Goal: Answer question/provide support

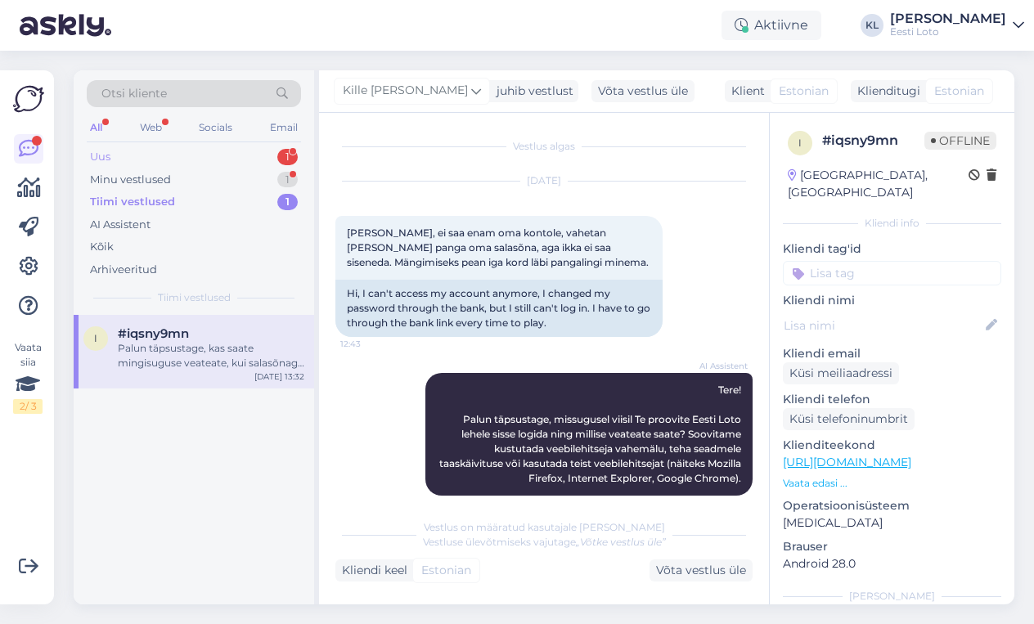
click at [244, 155] on div "Uus 1" at bounding box center [194, 157] width 214 height 23
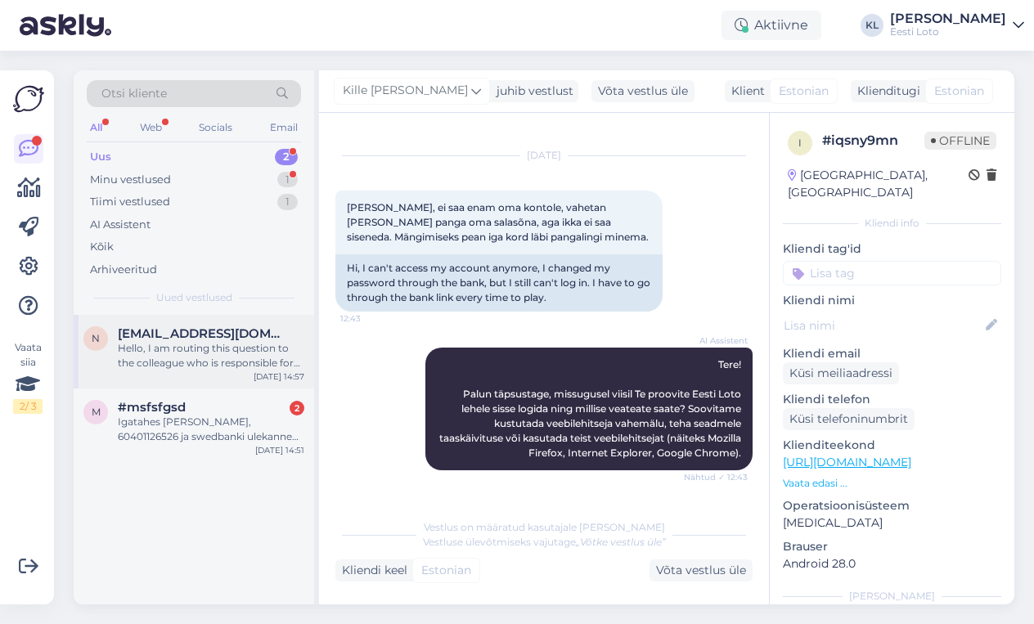
click at [214, 363] on div "Hello, I am routing this question to the colleague who is responsible for this …" at bounding box center [211, 355] width 187 height 29
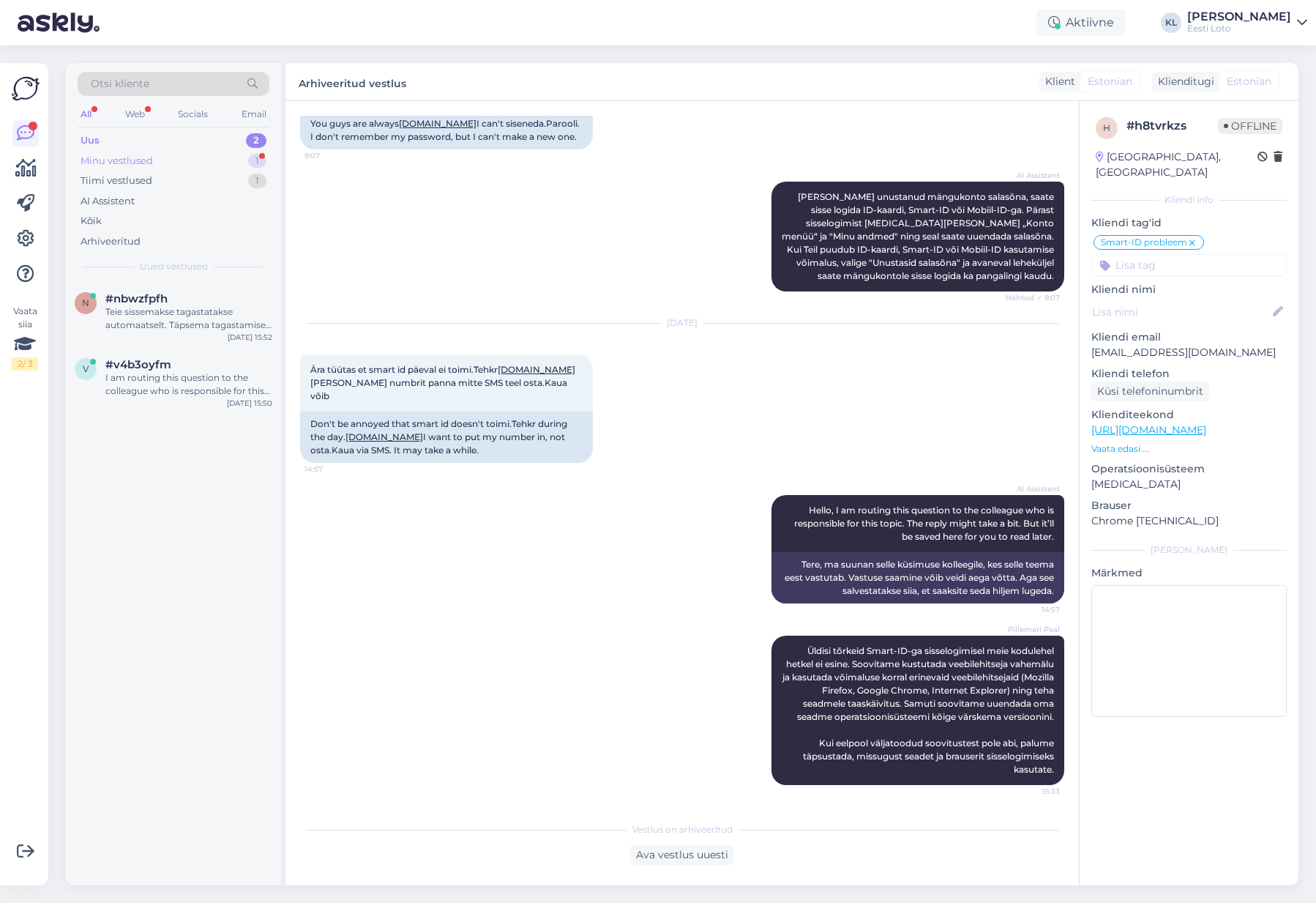
click at [236, 153] on div "Minu vestlused 1" at bounding box center [174, 161] width 191 height 21
click at [216, 324] on div "может я и ошиблась,вследующий раз буду внимательней,спасибо за быструю связь,хо…" at bounding box center [189, 318] width 167 height 26
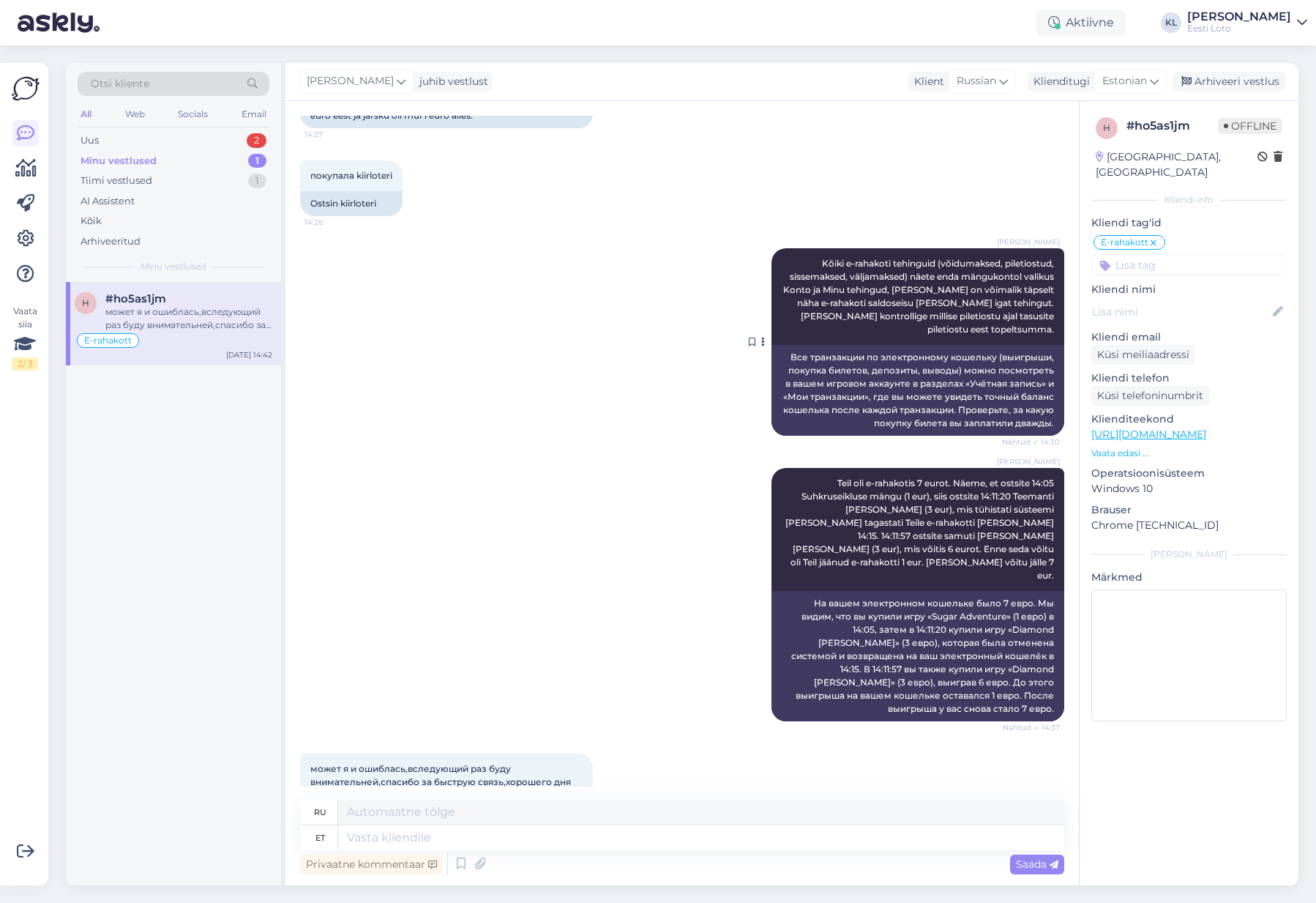
scroll to position [1251, 0]
click at [925, 86] on div "Arhiveeri vestlus" at bounding box center [1229, 81] width 113 height 20
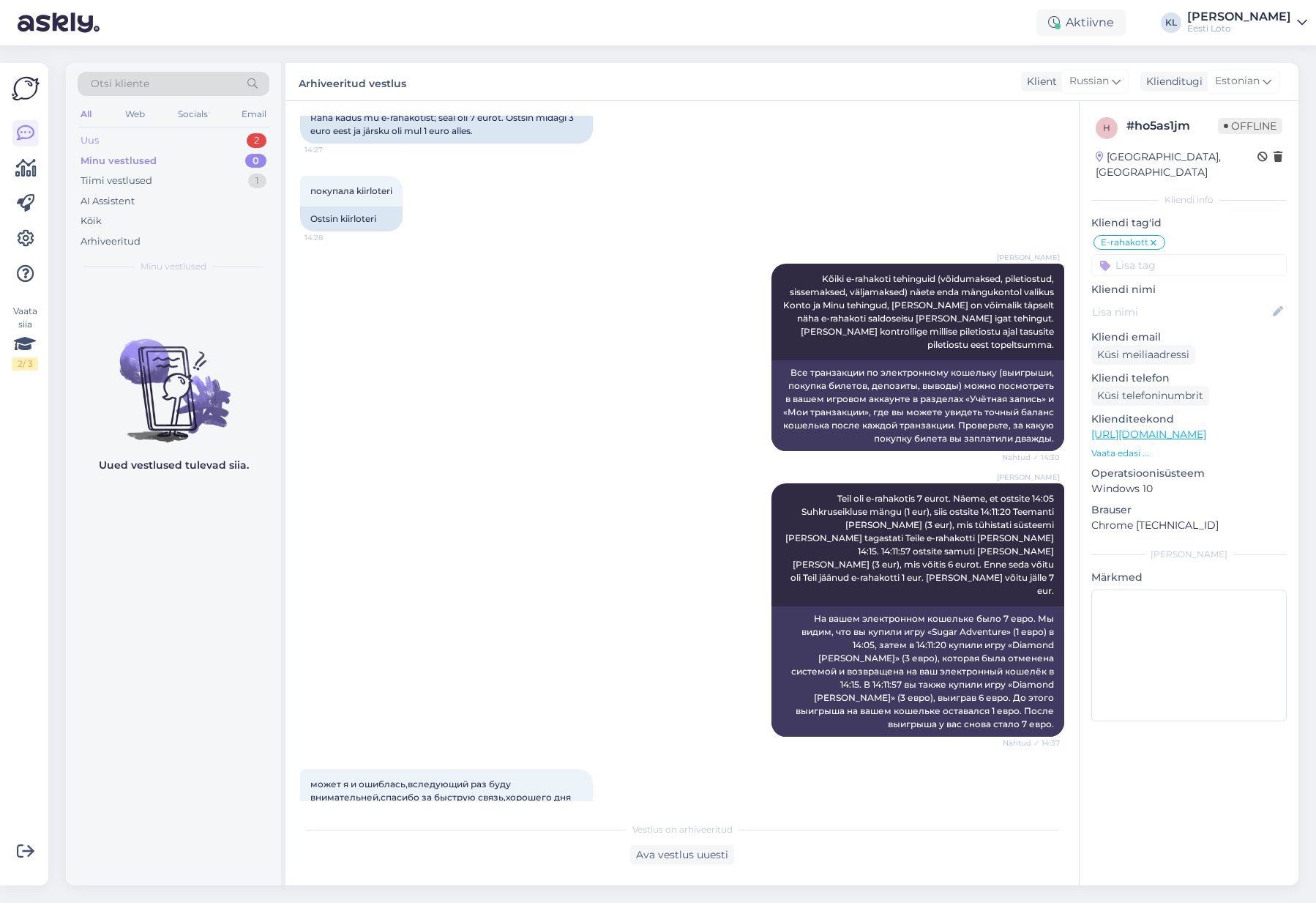
click at [171, 136] on div "Uus 2" at bounding box center [174, 141] width 191 height 21
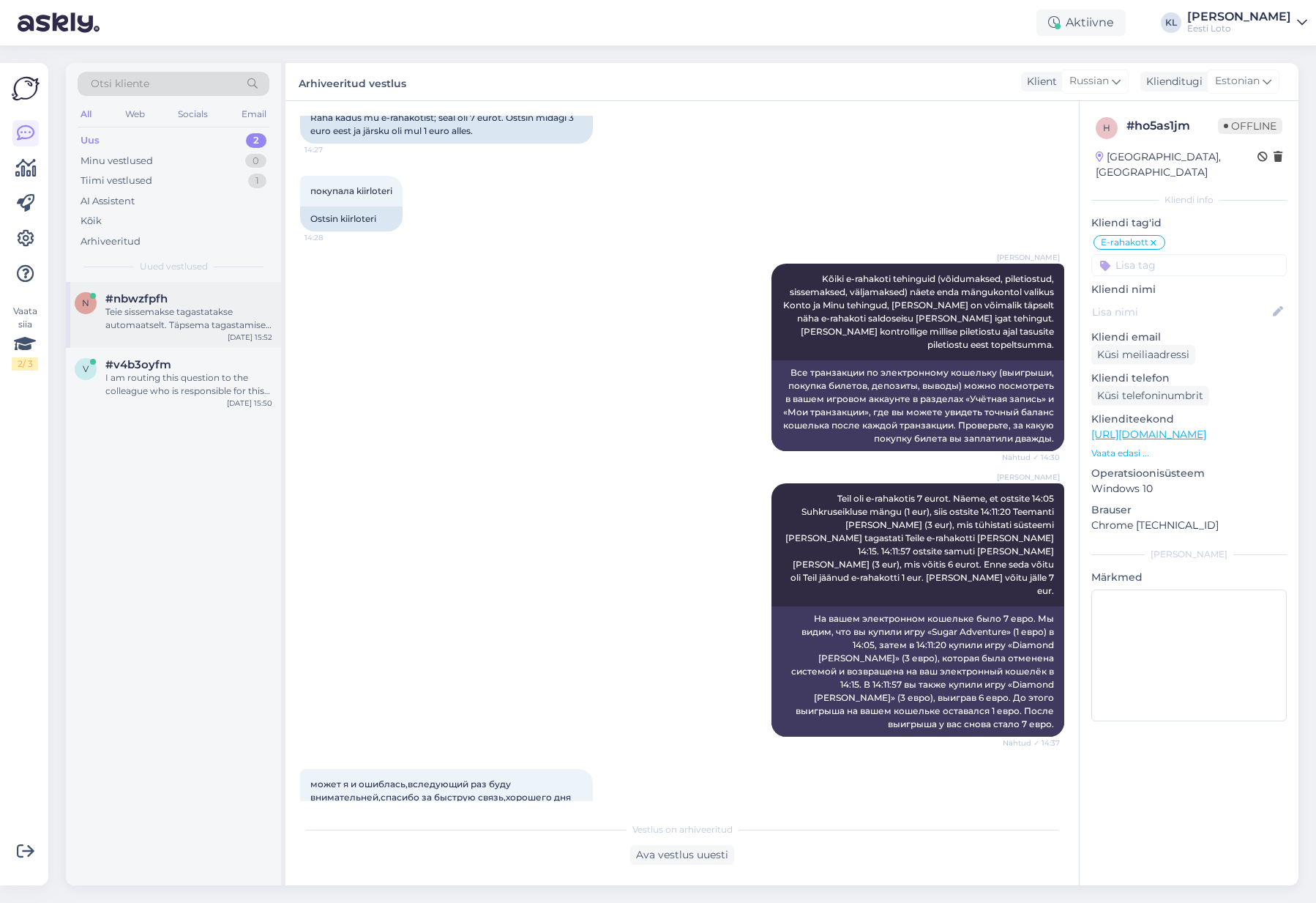
click at [142, 319] on div "Teie sissemakse tagastatakse automaatselt. Täpsema tagastamise [PERSON_NAME] pa…" at bounding box center [189, 318] width 167 height 26
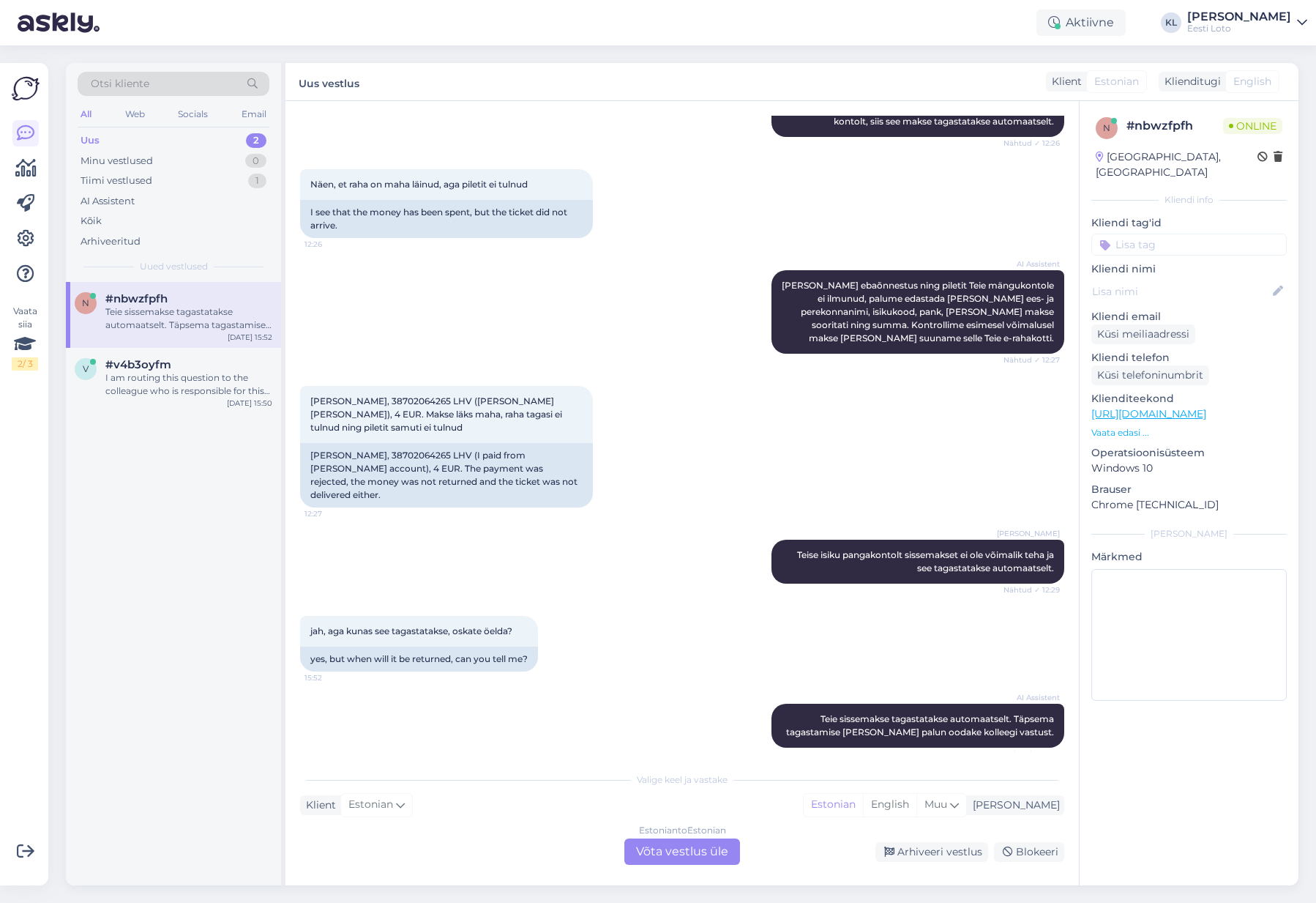
scroll to position [253, 0]
click at [159, 387] on div "I am routing this question to the colleague who is responsible for this topic. …" at bounding box center [189, 384] width 167 height 26
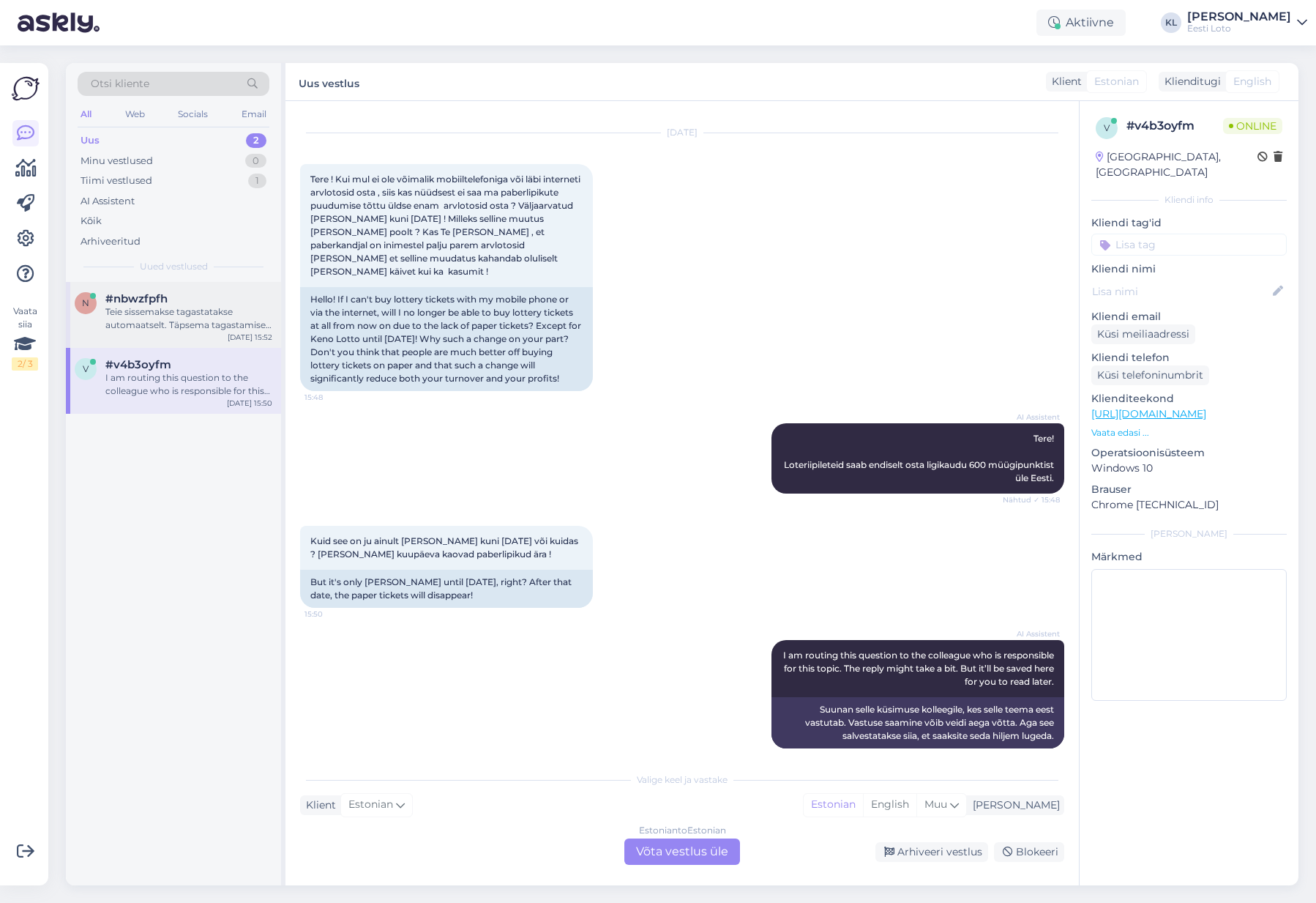
click at [164, 315] on div "Teie sissemakse tagastatakse automaatselt. Täpsema tagastamise [PERSON_NAME] pa…" at bounding box center [189, 318] width 167 height 26
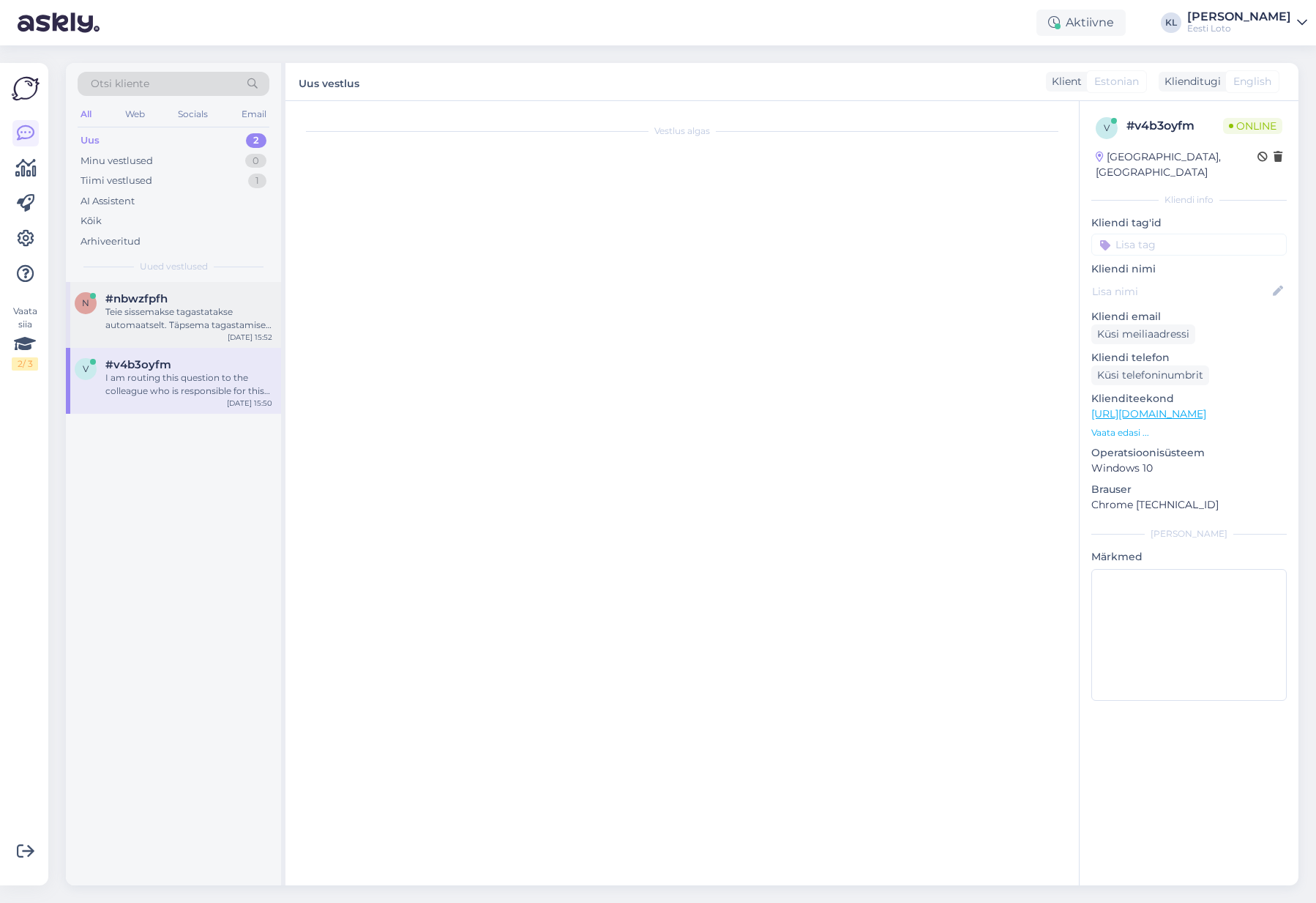
scroll to position [253, 0]
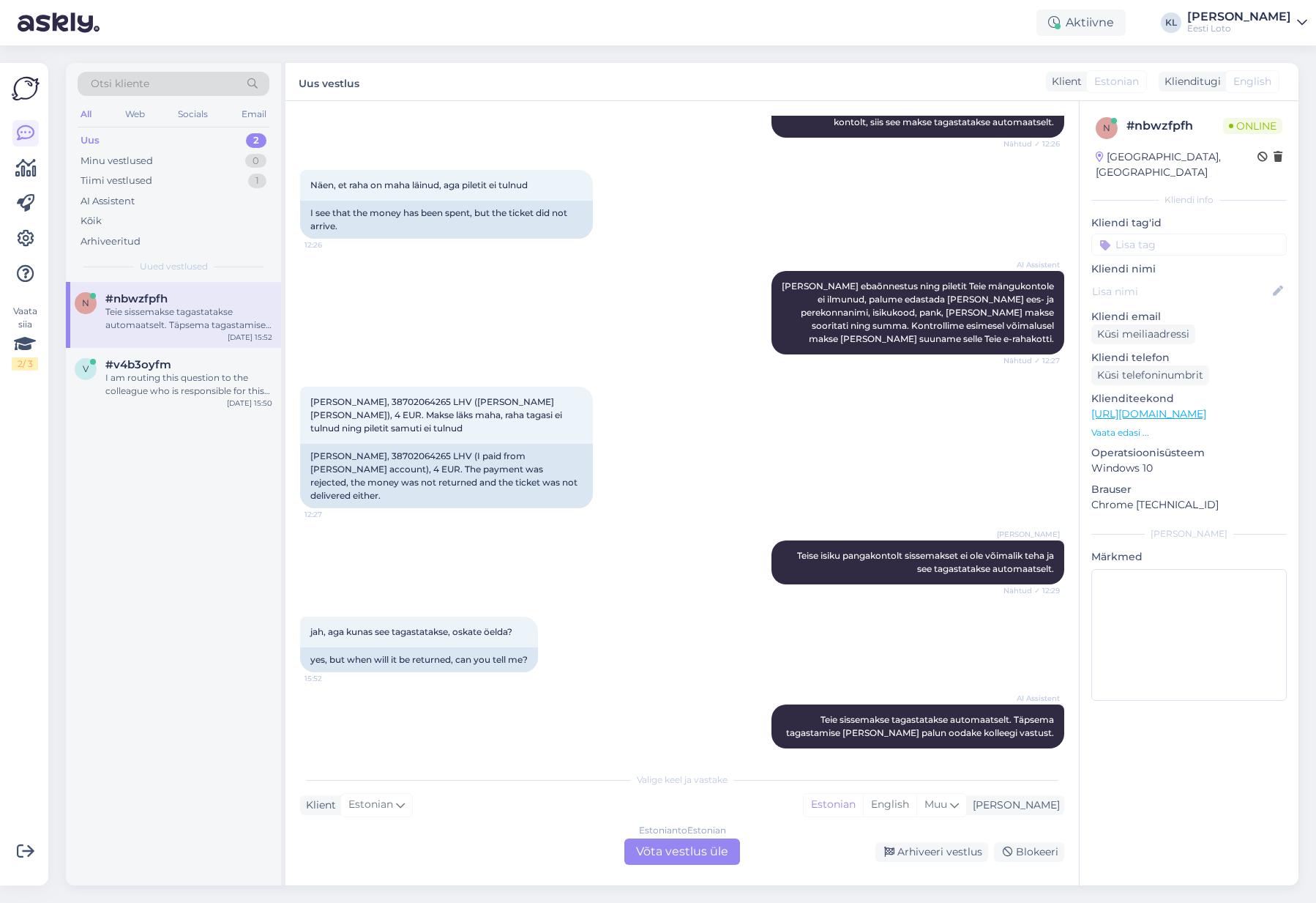
click at [669, 558] on div "Estonian to Estonian Võta vestlus üle" at bounding box center [682, 851] width 115 height 26
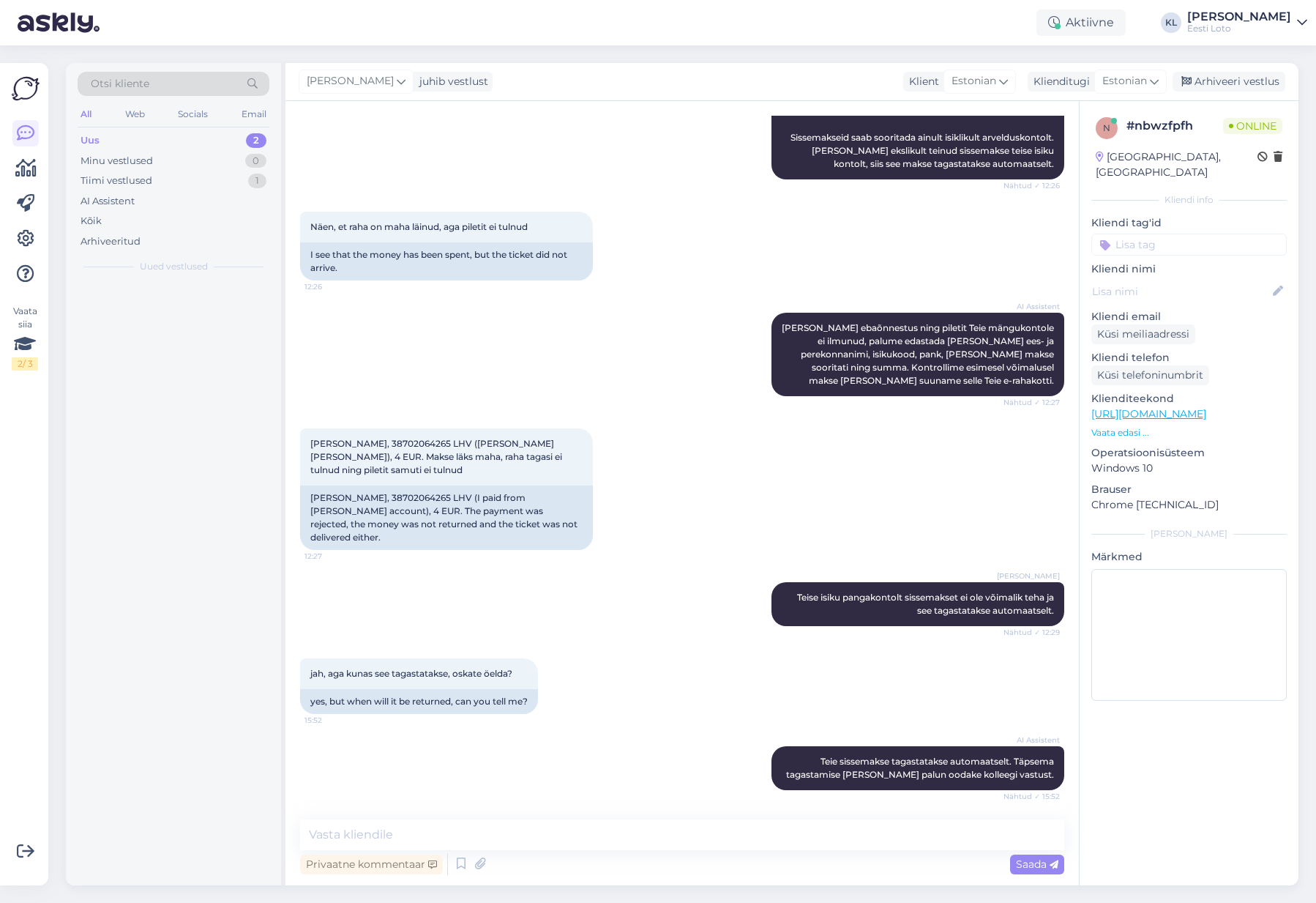
scroll to position [199, 0]
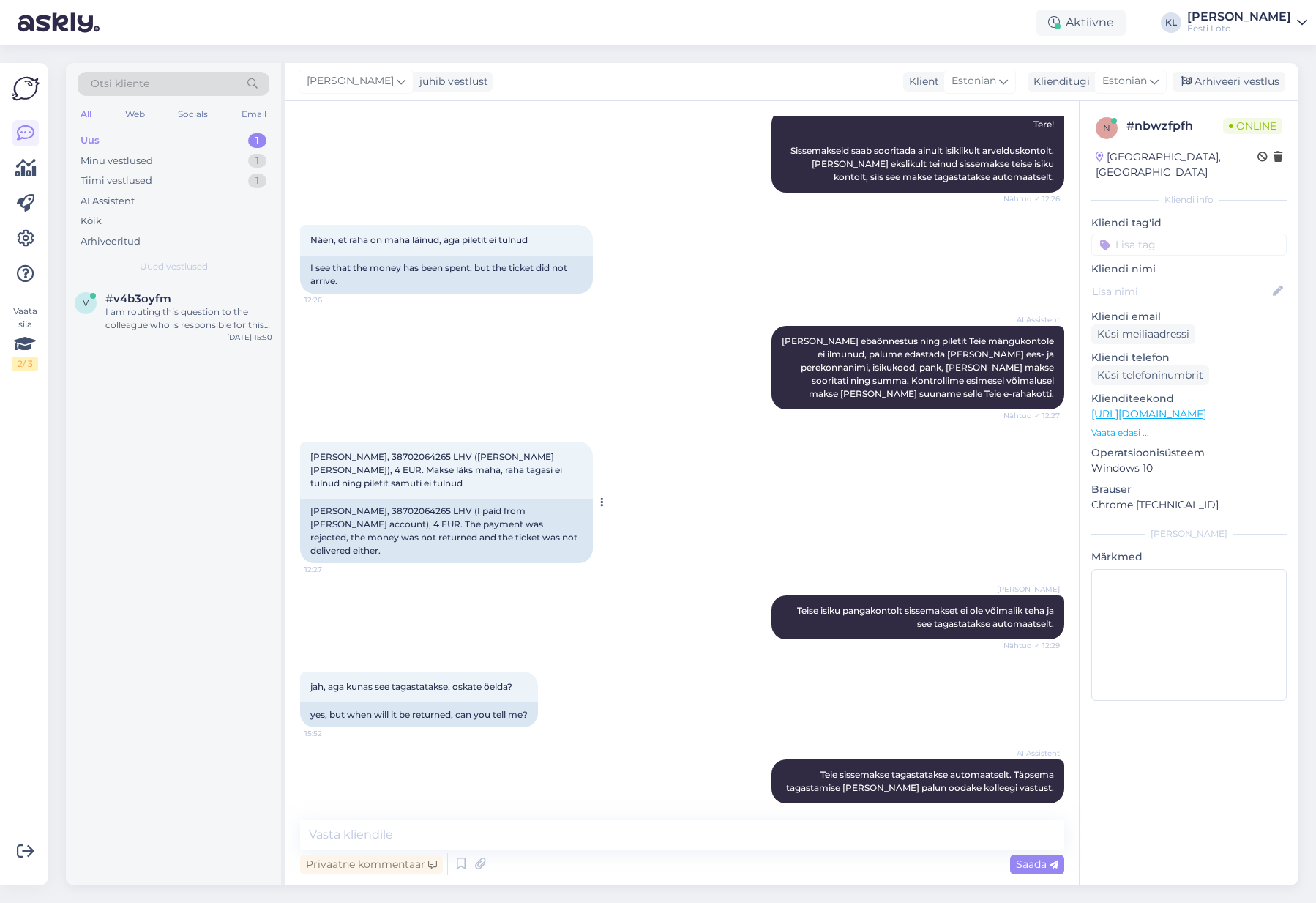
click at [393, 456] on span "[PERSON_NAME], 38702064265 LHV ([PERSON_NAME] [PERSON_NAME]), 4 EUR. Makse läks…" at bounding box center [437, 470] width 254 height 38
copy span "38702064265"
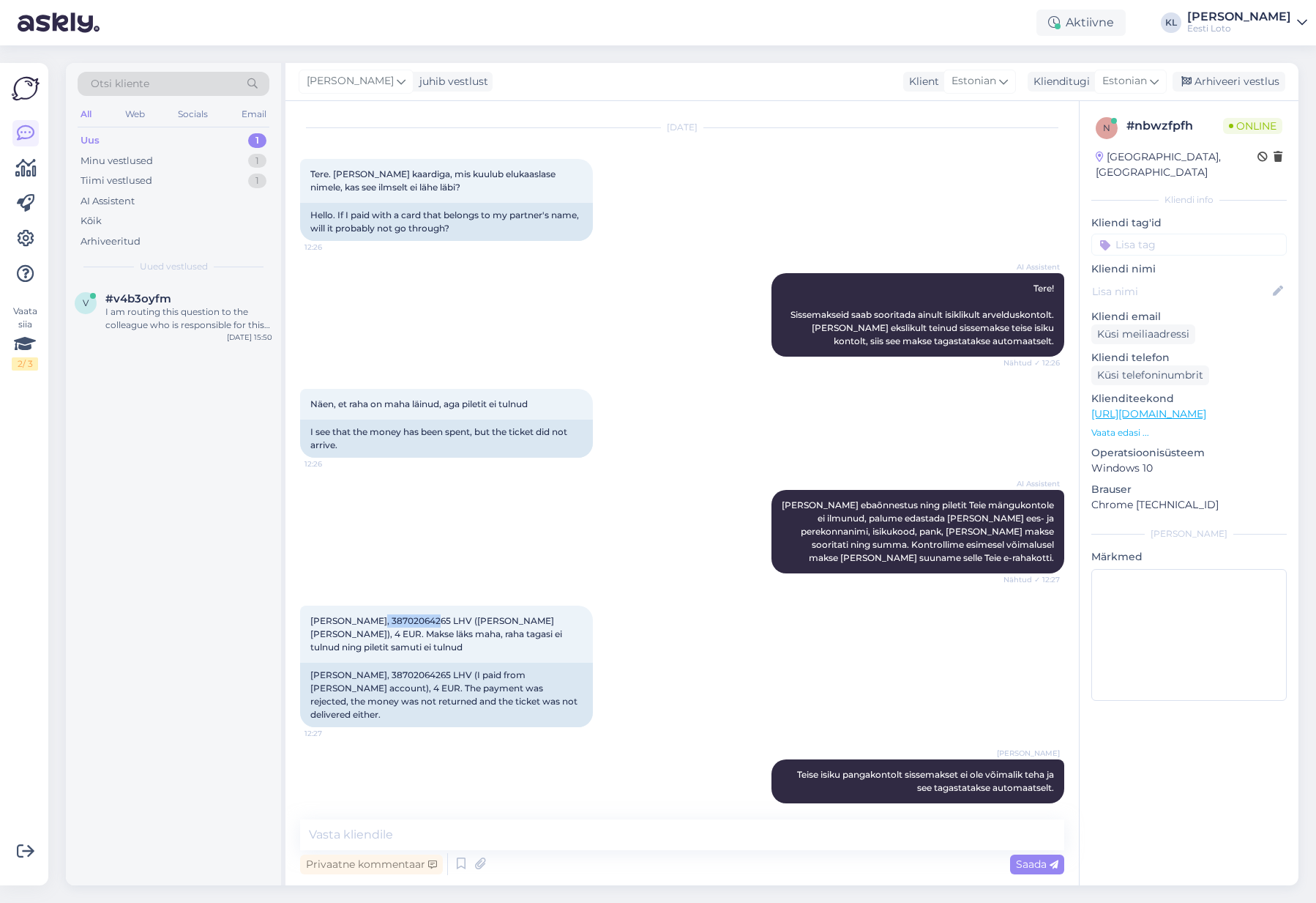
scroll to position [36, 0]
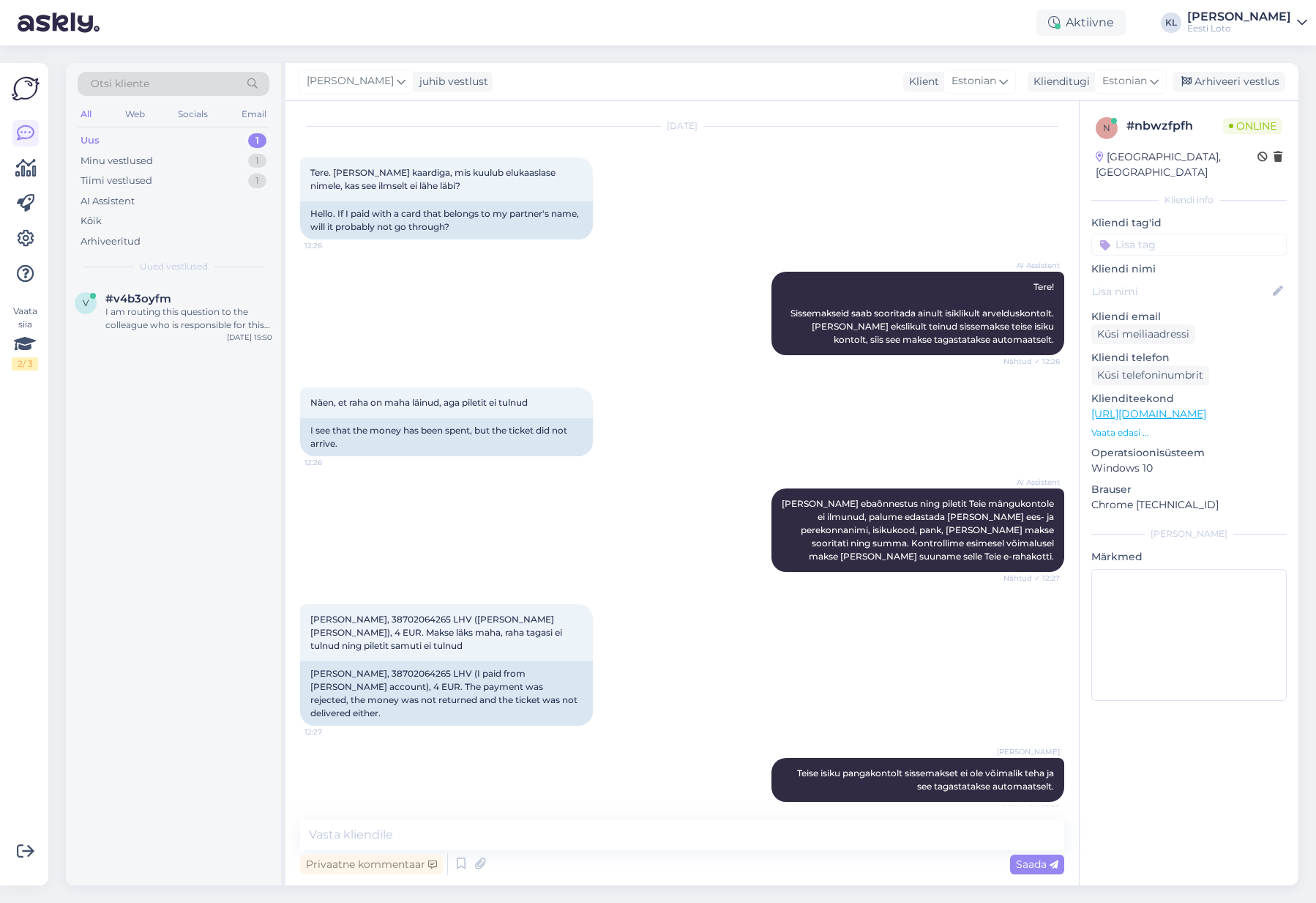
click at [411, 558] on div "AI Assistent [PERSON_NAME] ebaõnnestus ning piletit Teie mängukontole ei ilmunu…" at bounding box center [683, 530] width 764 height 115
click at [386, 558] on span "[PERSON_NAME], 38702064265 LHV ([PERSON_NAME] [PERSON_NAME]), 4 EUR. Makse läks…" at bounding box center [437, 633] width 254 height 38
copy span "38702064265"
